Goal: Transaction & Acquisition: Purchase product/service

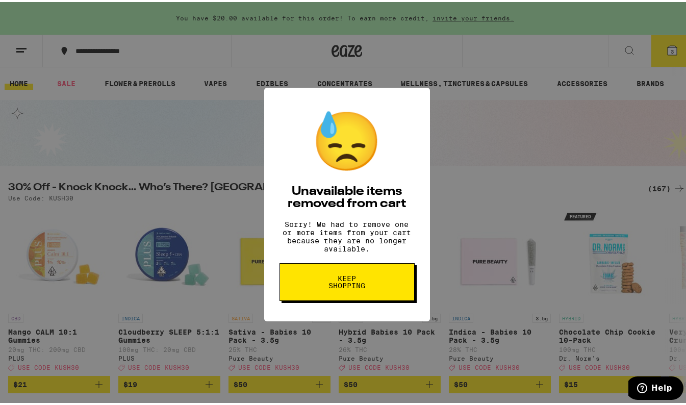
click at [337, 287] on span "Keep Shopping" at bounding box center [347, 280] width 53 height 14
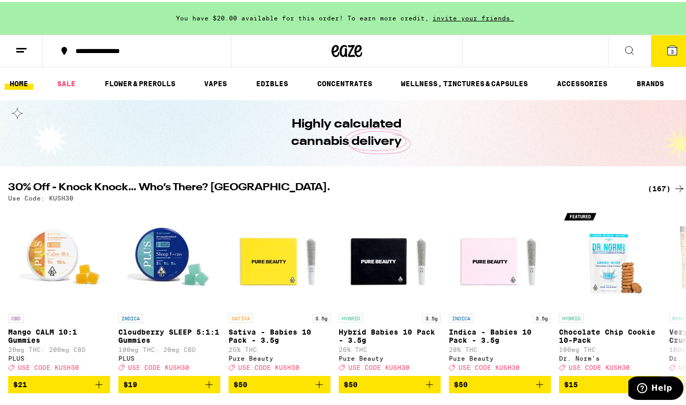
click at [18, 46] on line at bounding box center [21, 46] width 10 height 0
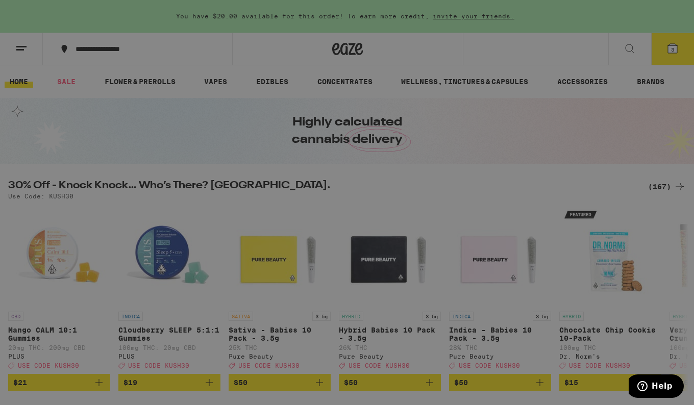
click at [287, 177] on div "Menu Shop Buy It Again Sale Flower & Prerolls Vapes Edibles Concentrates Wellne…" at bounding box center [347, 202] width 694 height 405
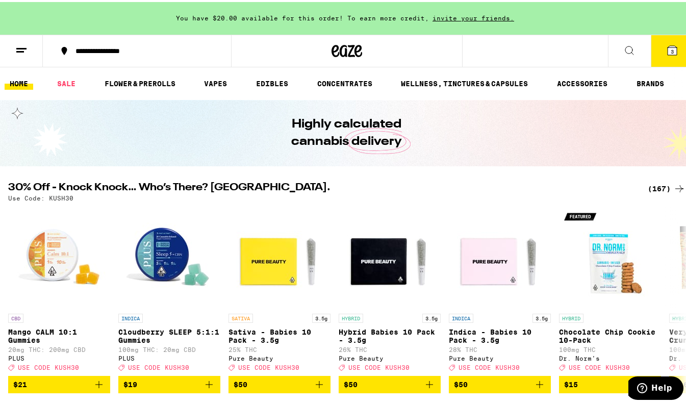
click at [668, 51] on icon at bounding box center [672, 48] width 9 height 9
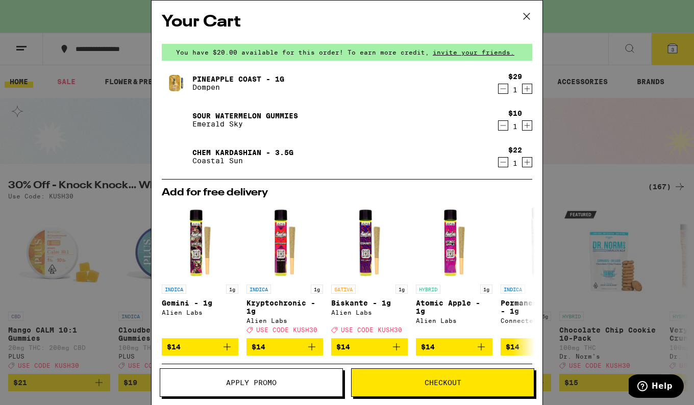
click at [499, 127] on icon "Decrement" at bounding box center [503, 125] width 9 height 12
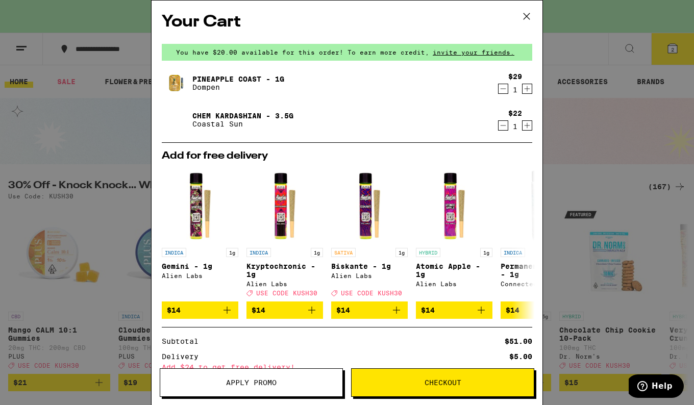
click at [499, 127] on icon "Decrement" at bounding box center [503, 125] width 9 height 12
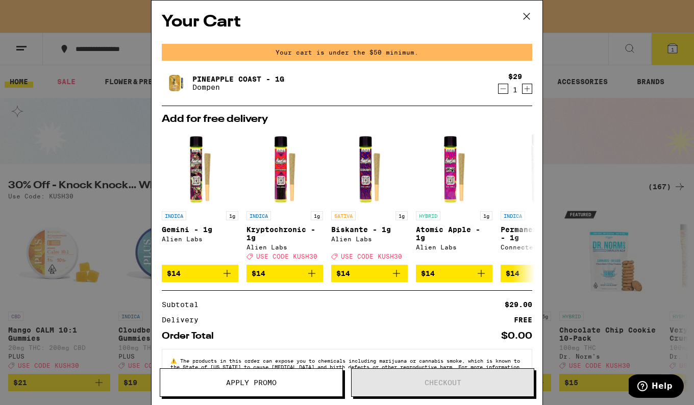
click at [523, 17] on icon at bounding box center [526, 16] width 15 height 15
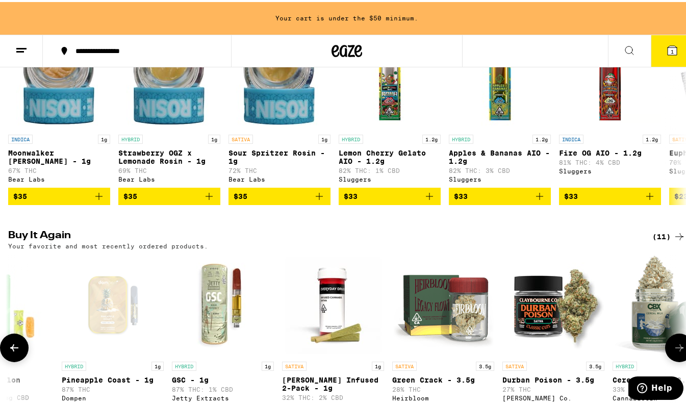
scroll to position [884, 0]
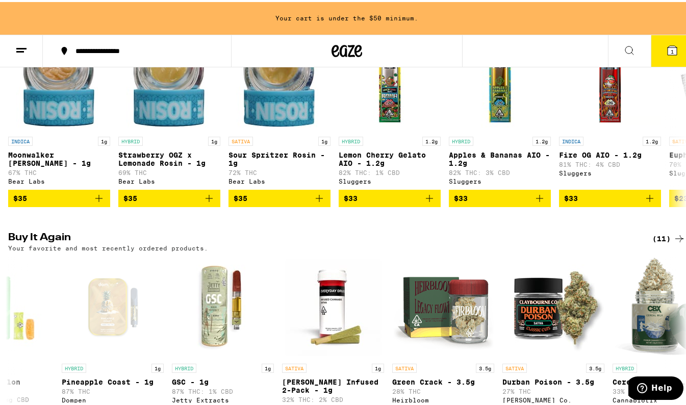
click at [473, 250] on div "Your favorite and most recently ordered products." at bounding box center [347, 246] width 678 height 7
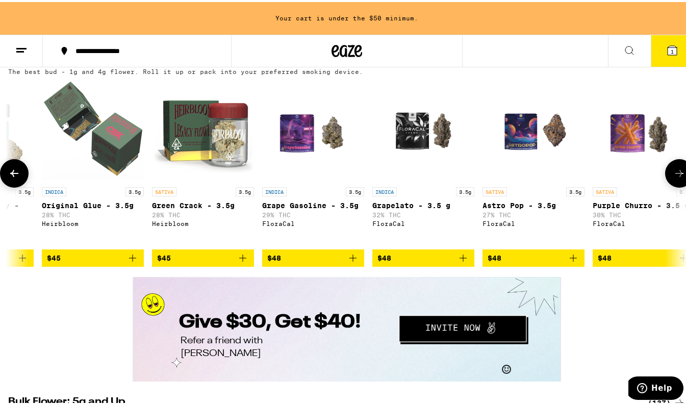
scroll to position [0, 7132]
click at [242, 260] on icon "Add to bag" at bounding box center [242, 256] width 7 height 7
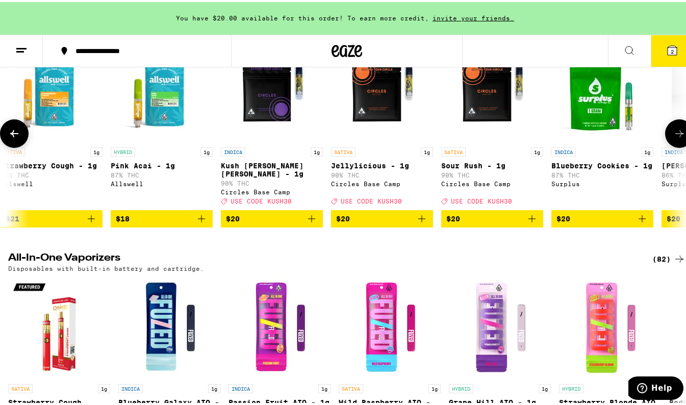
scroll to position [0, 247]
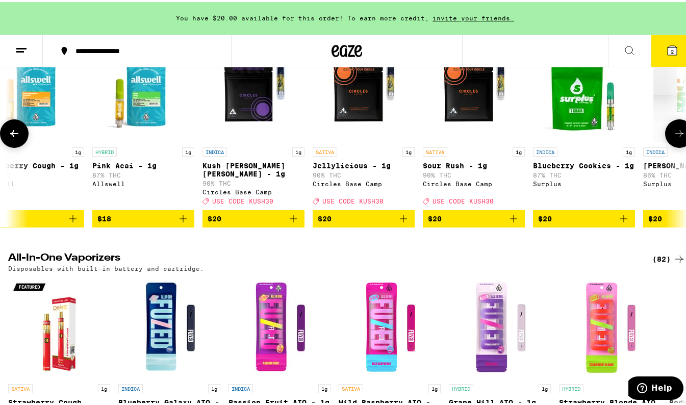
click at [405, 223] on icon "Add to bag" at bounding box center [404, 217] width 12 height 12
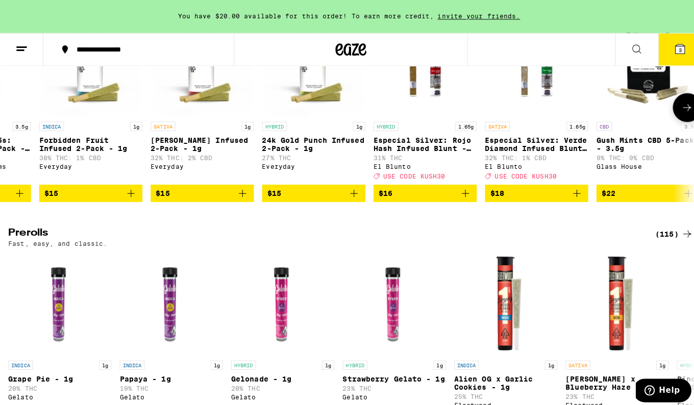
scroll to position [0, 0]
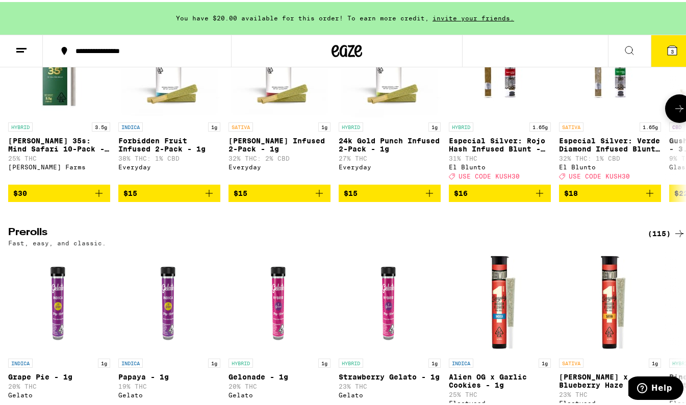
click at [497, 151] on p "Especial Silver: Rojo Hash Infused Blunt - 1.65g" at bounding box center [500, 143] width 102 height 16
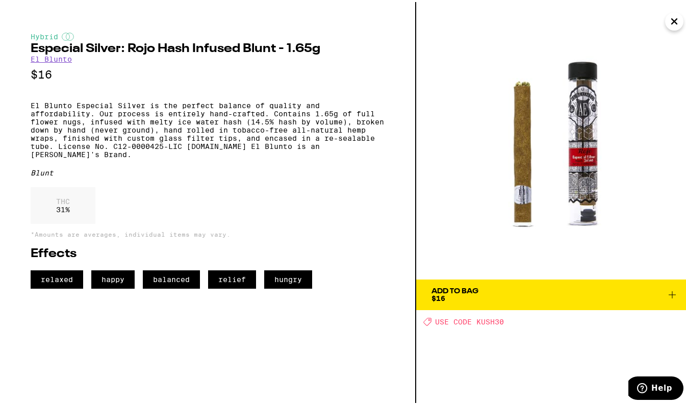
scroll to position [0, 2078]
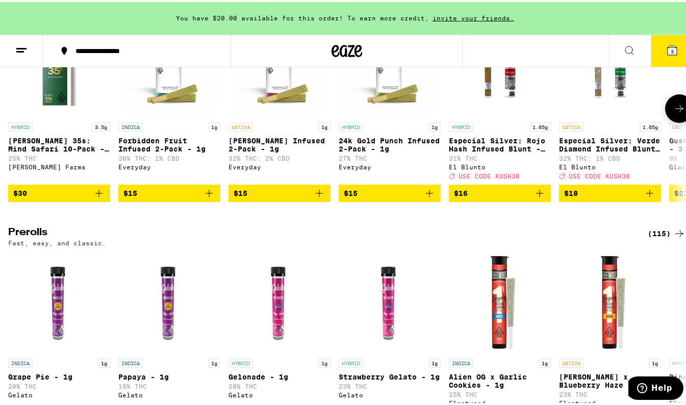
click at [540, 195] on icon "Add to bag" at bounding box center [539, 191] width 7 height 7
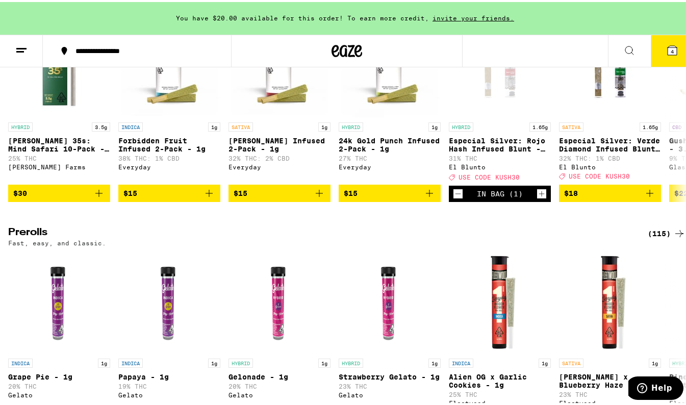
click at [671, 50] on span "4" at bounding box center [672, 49] width 3 height 6
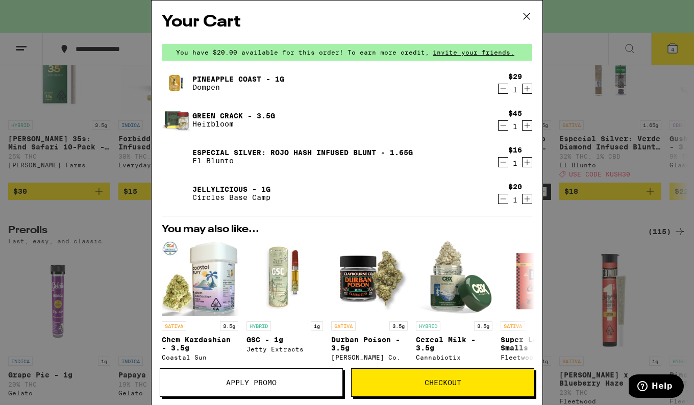
click at [527, 19] on icon at bounding box center [526, 16] width 15 height 15
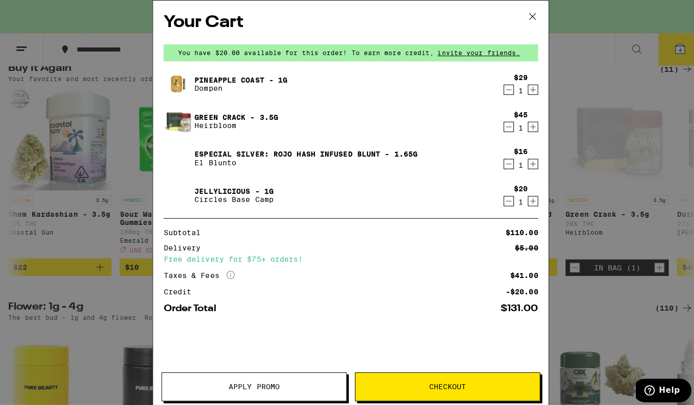
scroll to position [2989, 0]
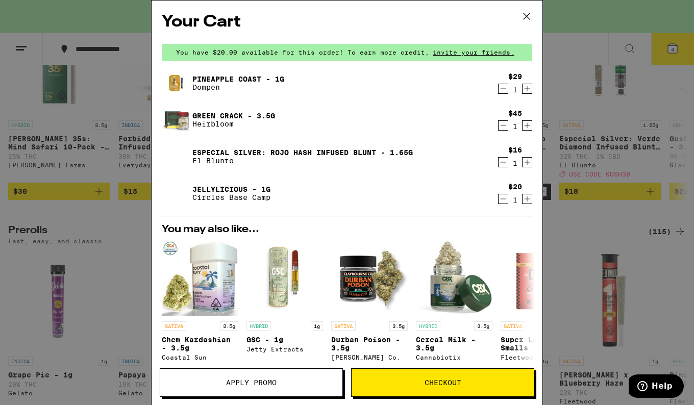
click at [242, 386] on span "Apply Promo" at bounding box center [251, 382] width 51 height 7
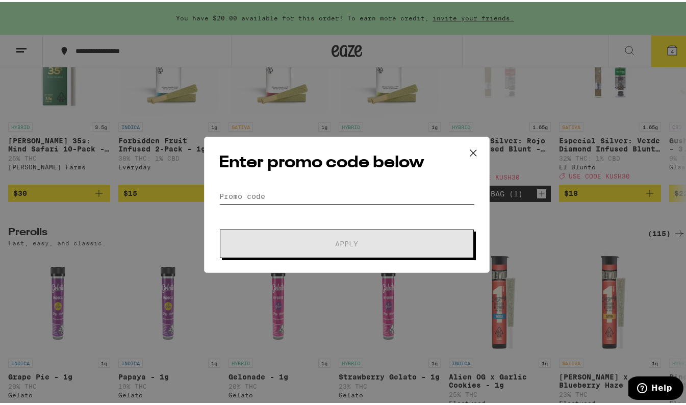
click at [312, 196] on input "Promo Code" at bounding box center [347, 194] width 256 height 15
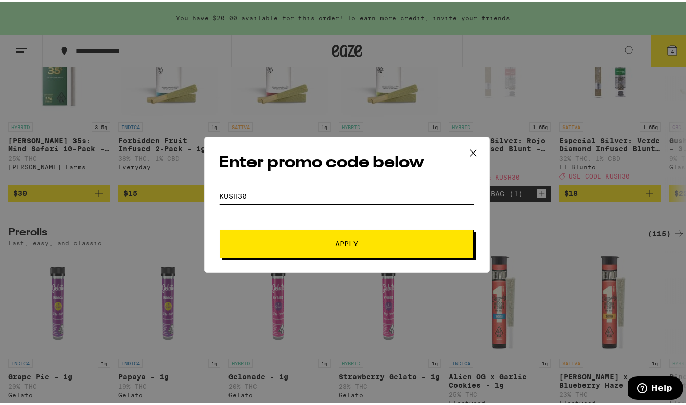
type input "kush30"
click at [220, 228] on button "Apply" at bounding box center [347, 242] width 254 height 29
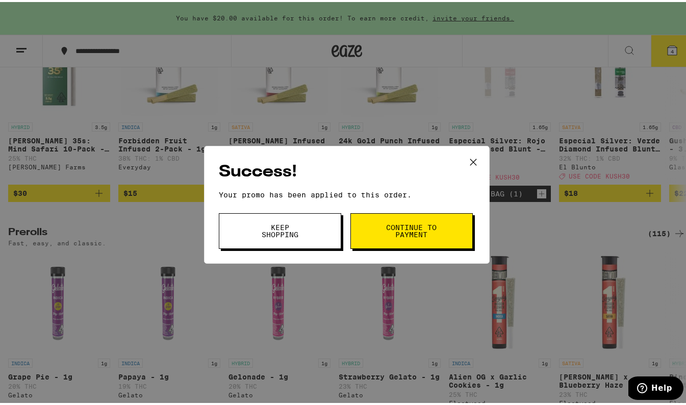
click at [282, 230] on span "Keep Shopping" at bounding box center [280, 229] width 52 height 14
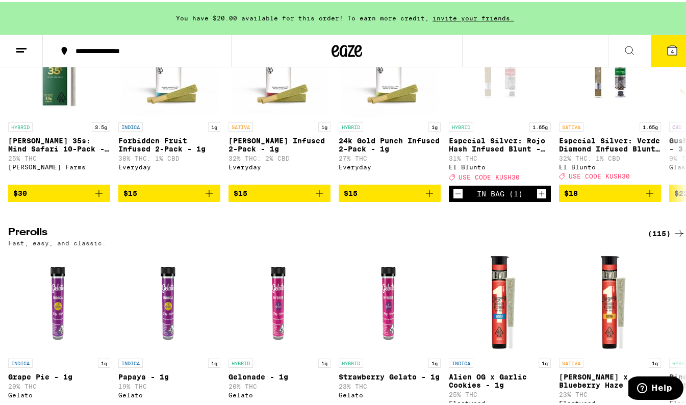
click at [671, 52] on span "4" at bounding box center [672, 49] width 3 height 6
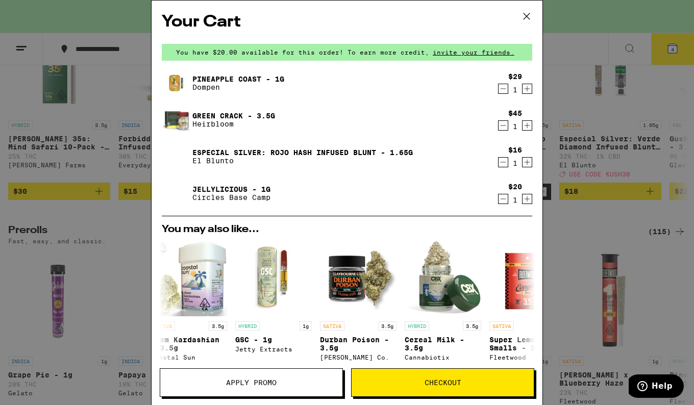
click at [528, 13] on icon at bounding box center [526, 16] width 15 height 15
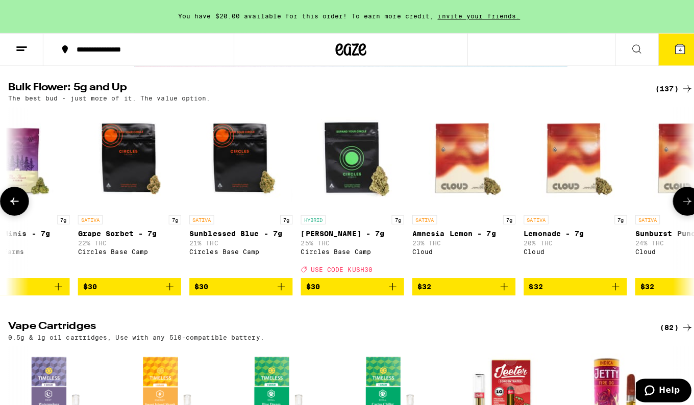
scroll to position [0, 593]
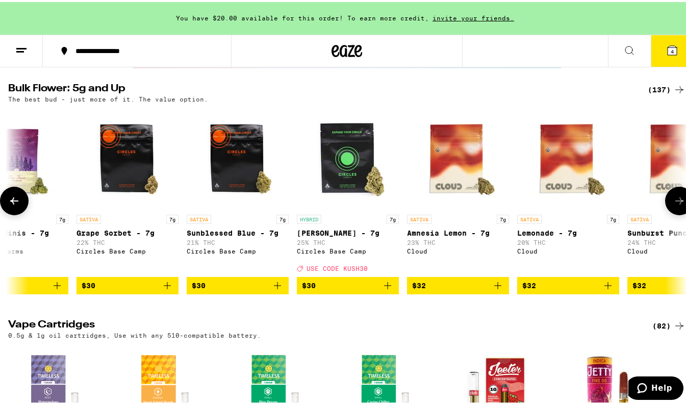
click at [388, 287] on icon "Add to bag" at bounding box center [387, 283] width 7 height 7
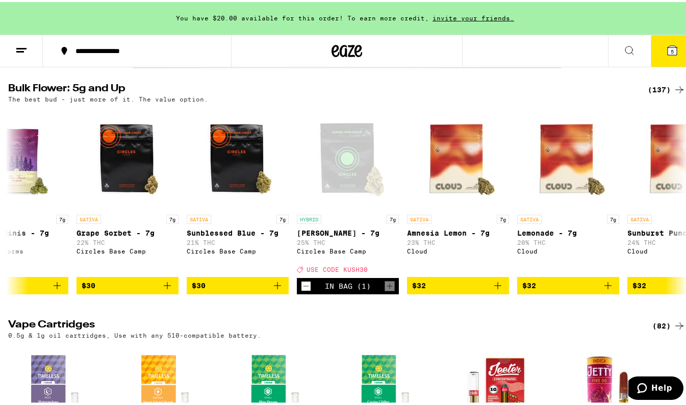
click at [669, 48] on icon at bounding box center [672, 48] width 9 height 9
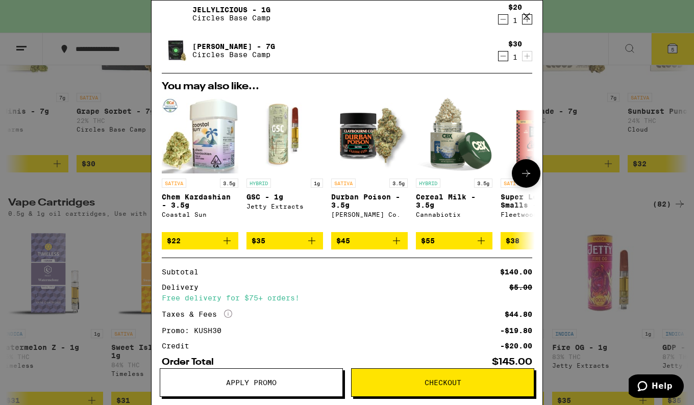
scroll to position [241, 0]
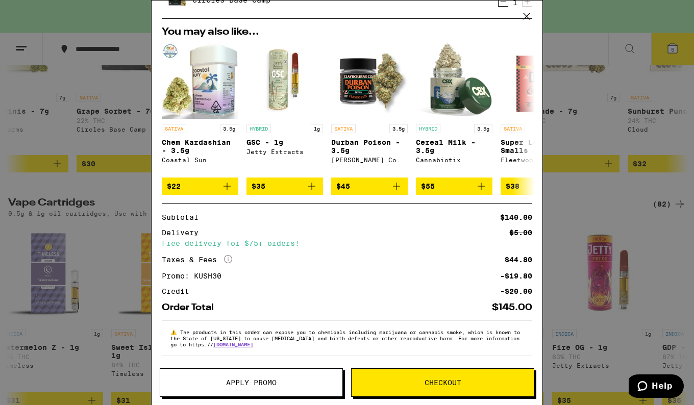
click at [445, 382] on span "Checkout" at bounding box center [443, 382] width 37 height 7
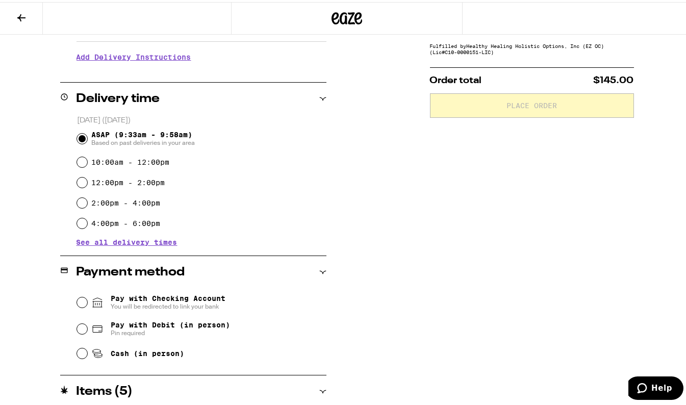
scroll to position [205, 0]
click at [80, 328] on input "Pay with Debit (in person) Pin required" at bounding box center [82, 327] width 10 height 10
radio input "true"
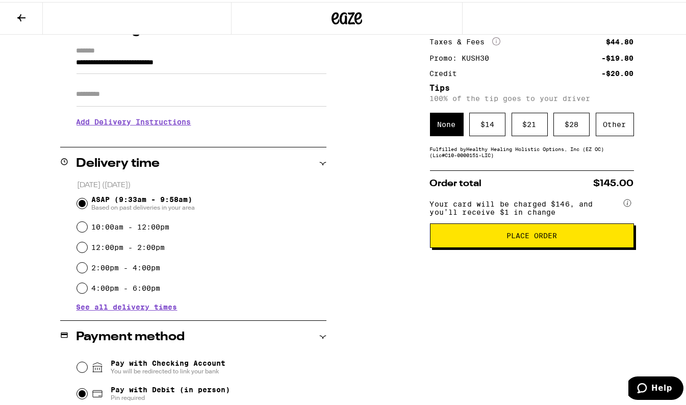
scroll to position [139, 0]
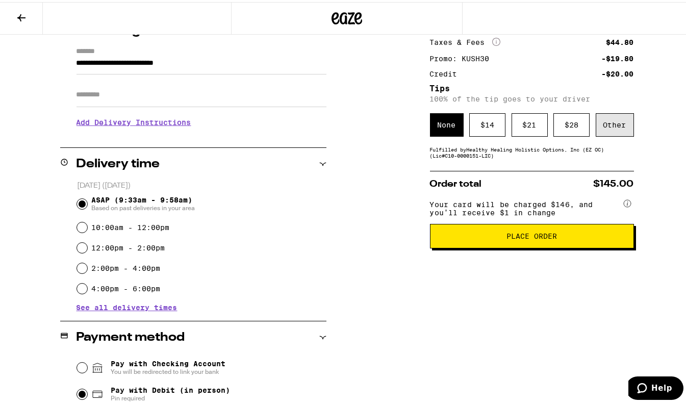
click at [610, 130] on div "Other" at bounding box center [615, 122] width 38 height 23
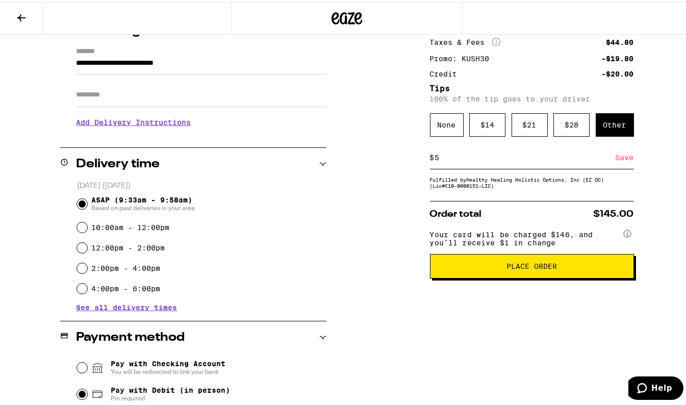
type input "5"
click at [622, 157] on div "Save" at bounding box center [625, 155] width 18 height 22
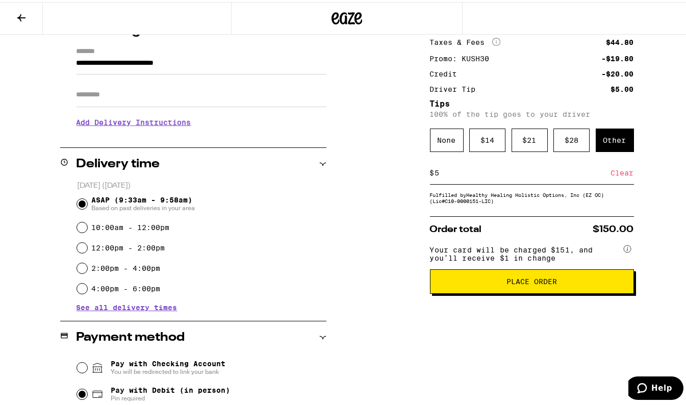
click at [494, 283] on button "Place Order" at bounding box center [532, 279] width 204 height 24
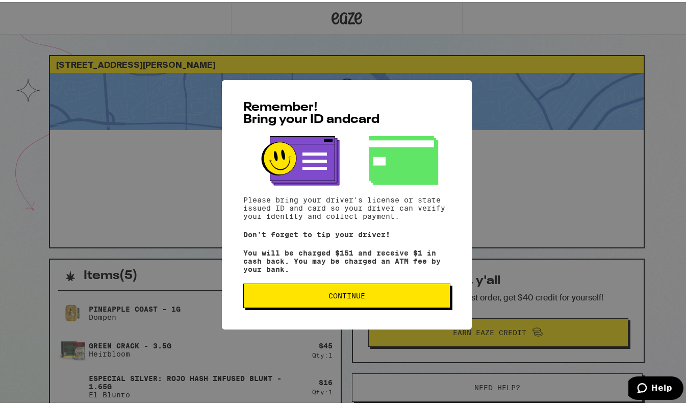
click at [348, 293] on button "Continue" at bounding box center [346, 294] width 207 height 24
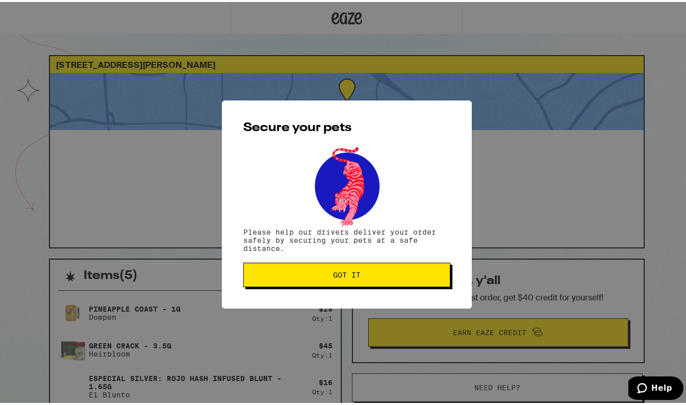
click at [346, 275] on span "Got it" at bounding box center [347, 272] width 28 height 7
